Goal: Information Seeking & Learning: Find specific page/section

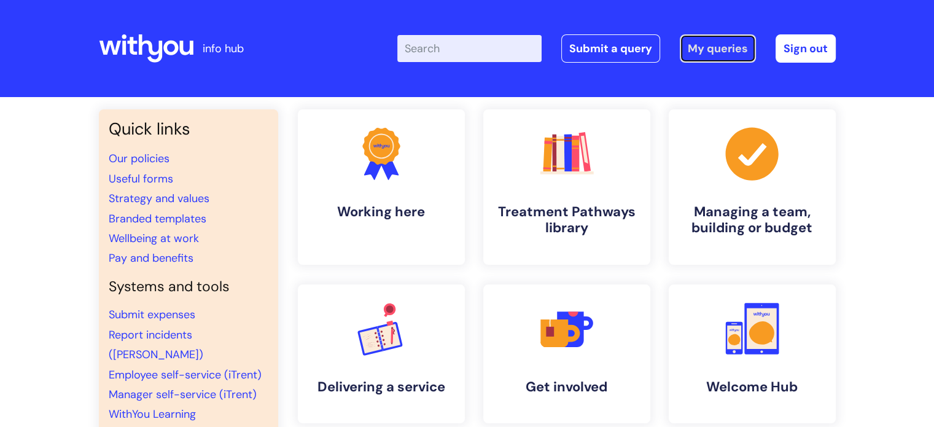
click at [692, 52] on link "My queries" at bounding box center [718, 48] width 76 height 28
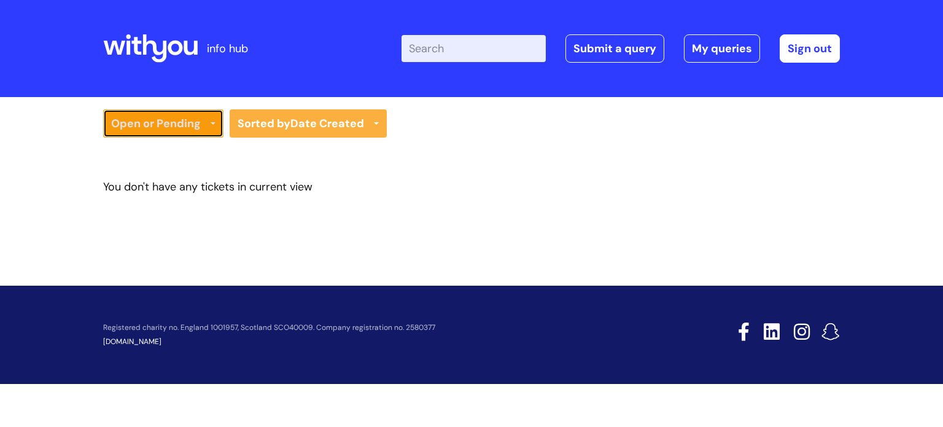
click at [179, 126] on link "Open or Pending" at bounding box center [163, 123] width 120 height 28
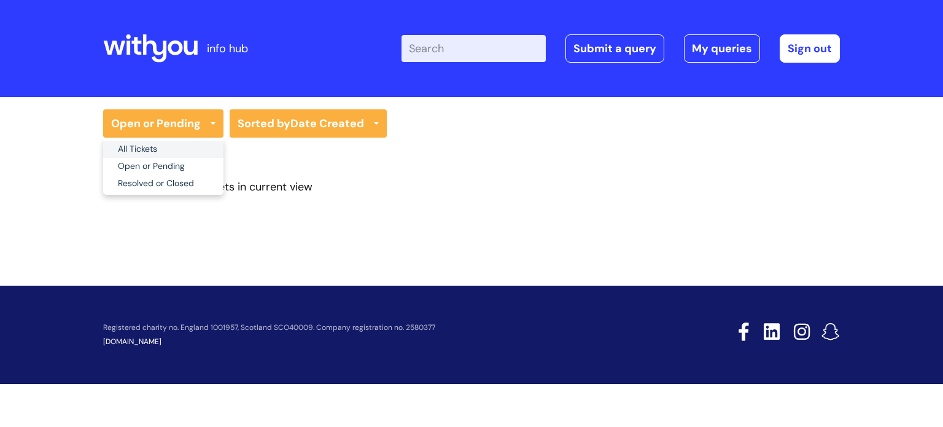
click at [156, 144] on link "All Tickets" at bounding box center [163, 149] width 120 height 17
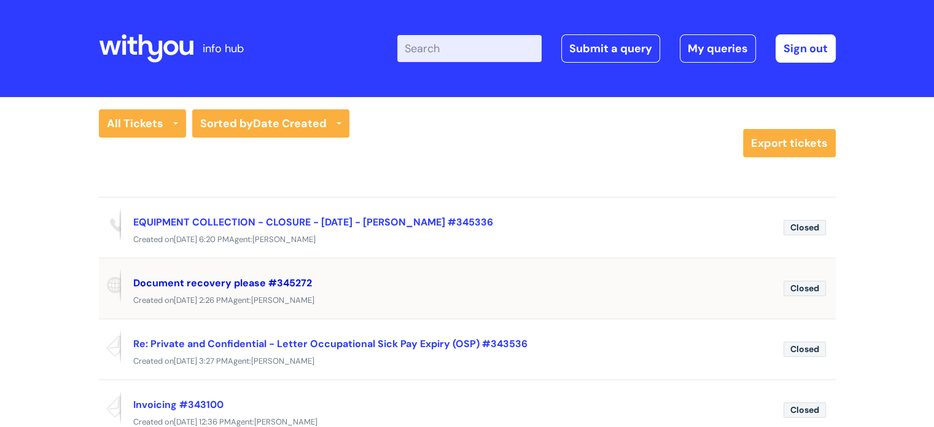
click at [202, 278] on link "Document recovery please #345272" at bounding box center [222, 282] width 179 height 13
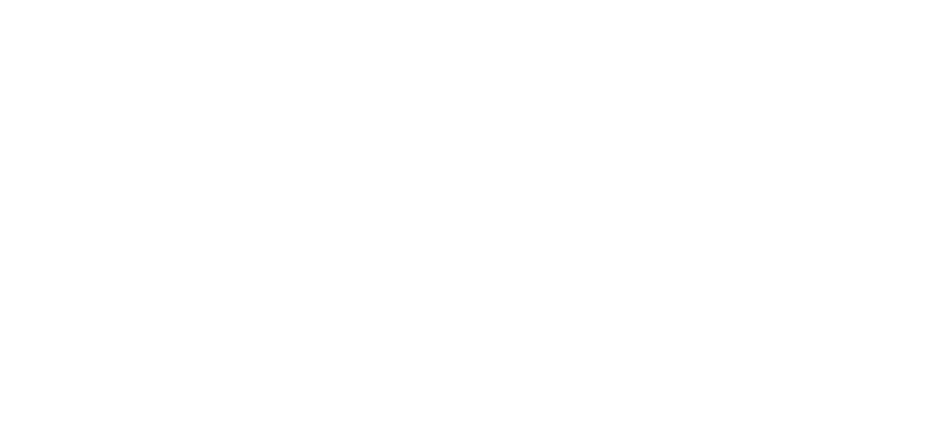
select select "Something Else"
select select "My problem is not listed"
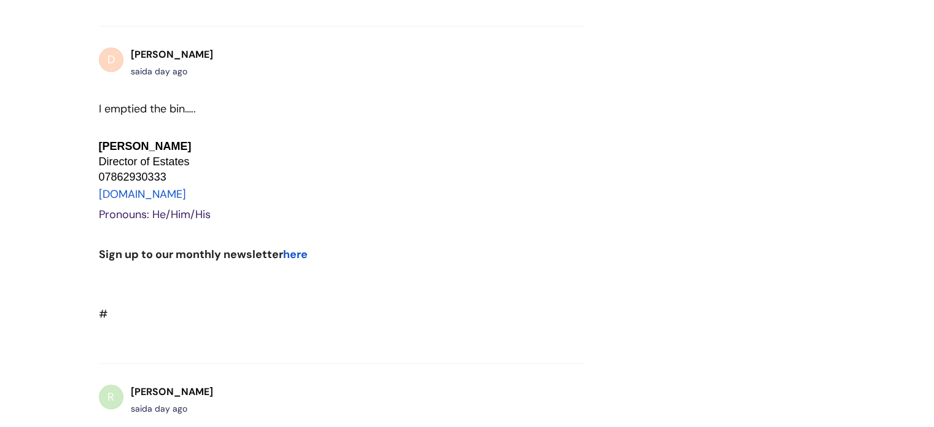
scroll to position [1246, 0]
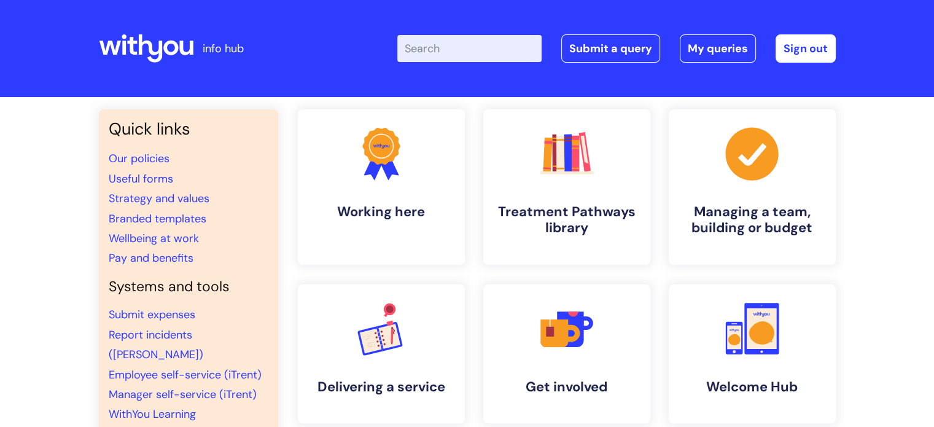
click at [475, 53] on input "Enter your search term here..." at bounding box center [469, 48] width 144 height 27
type input "protector"
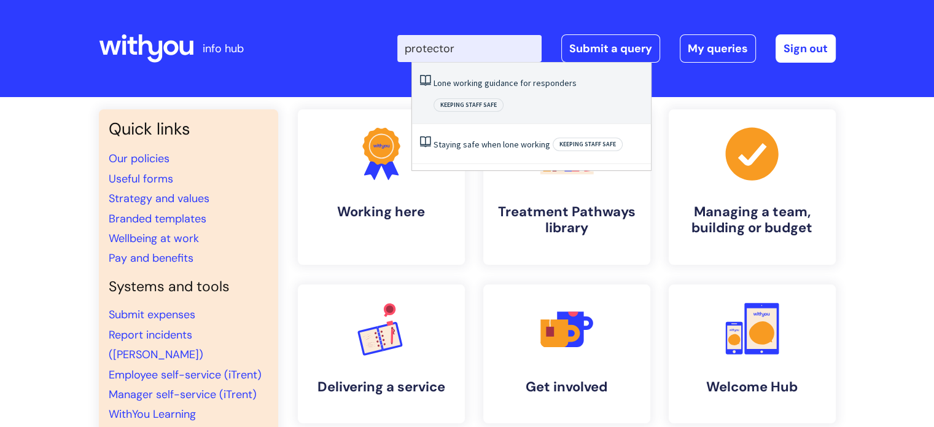
click at [472, 84] on link "Lone working guidance for responders" at bounding box center [505, 82] width 143 height 11
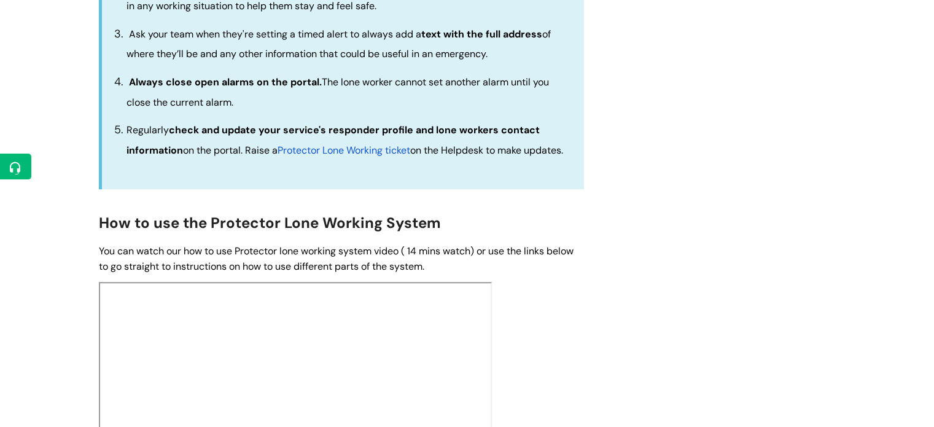
scroll to position [461, 0]
